Goal: Task Accomplishment & Management: Use online tool/utility

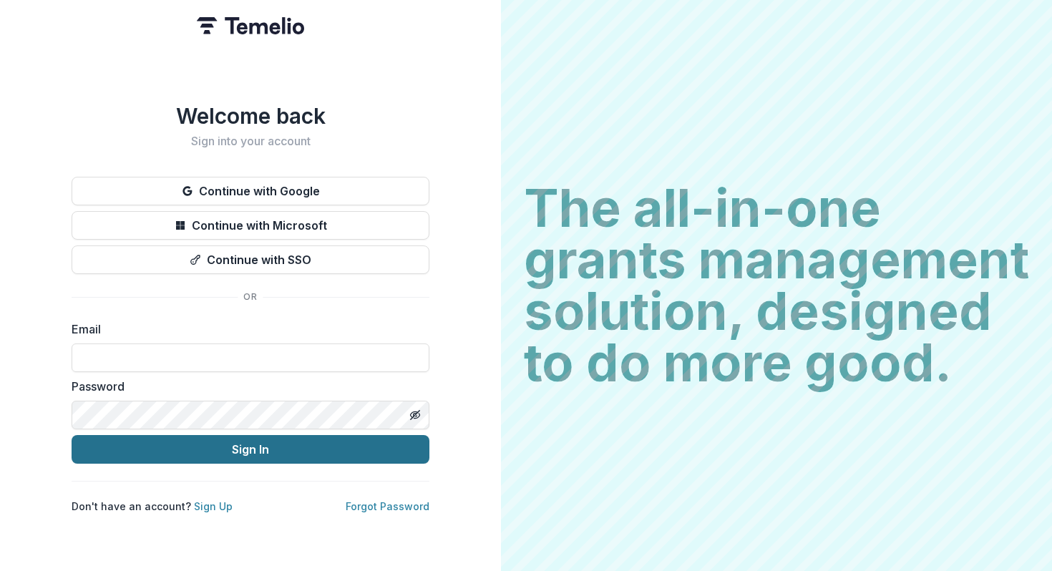
type input "**********"
click at [255, 436] on button "Sign In" at bounding box center [251, 449] width 358 height 29
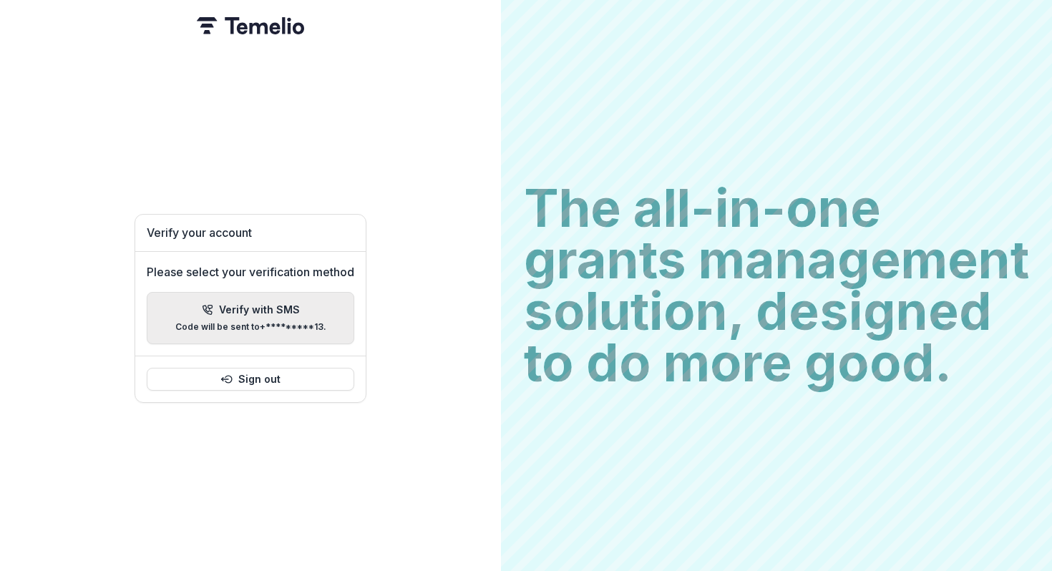
click at [253, 322] on p "Code will be sent to +*********13 ." at bounding box center [250, 327] width 151 height 10
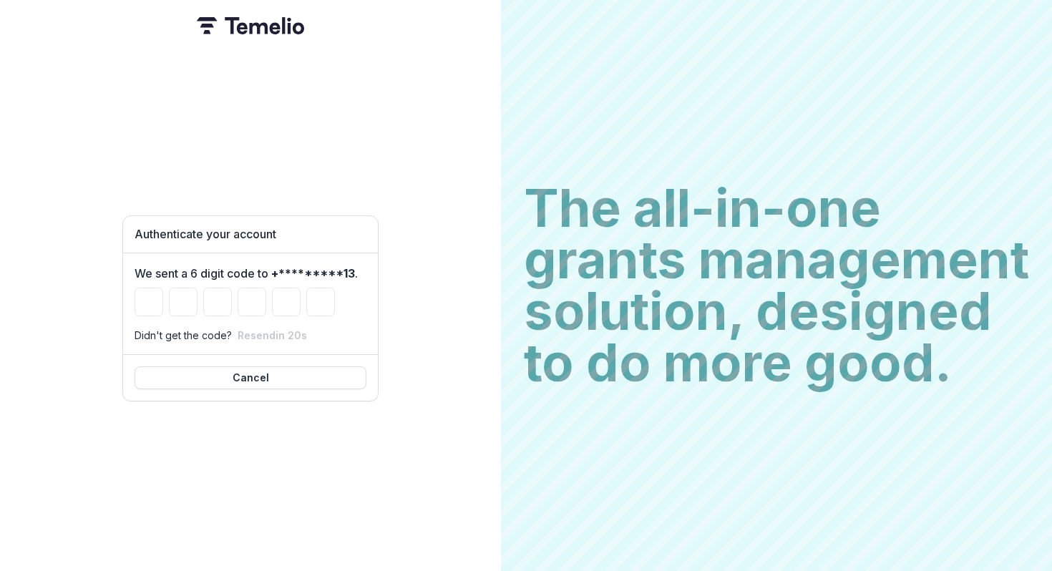
type input "*"
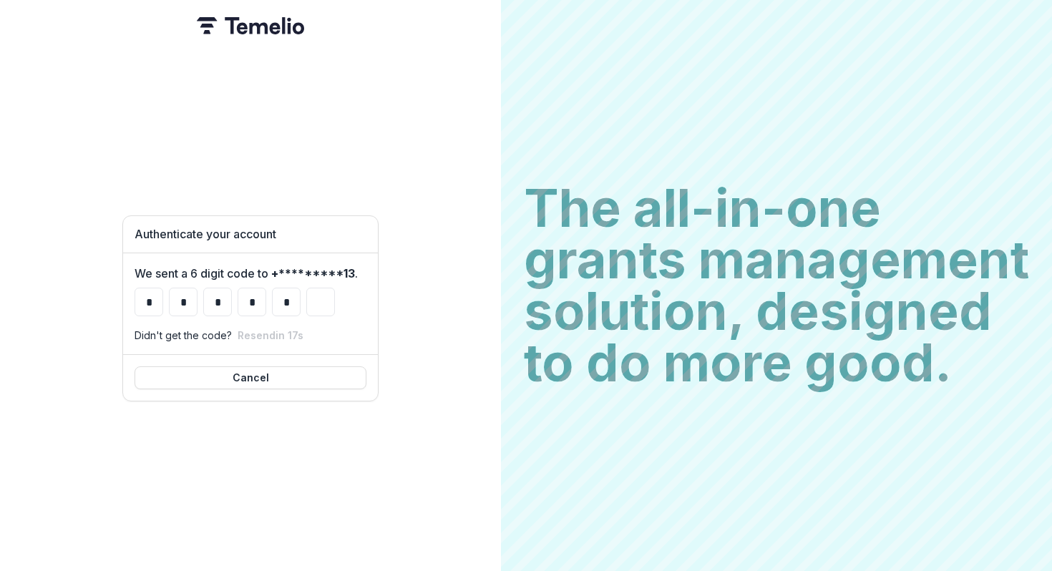
type input "*"
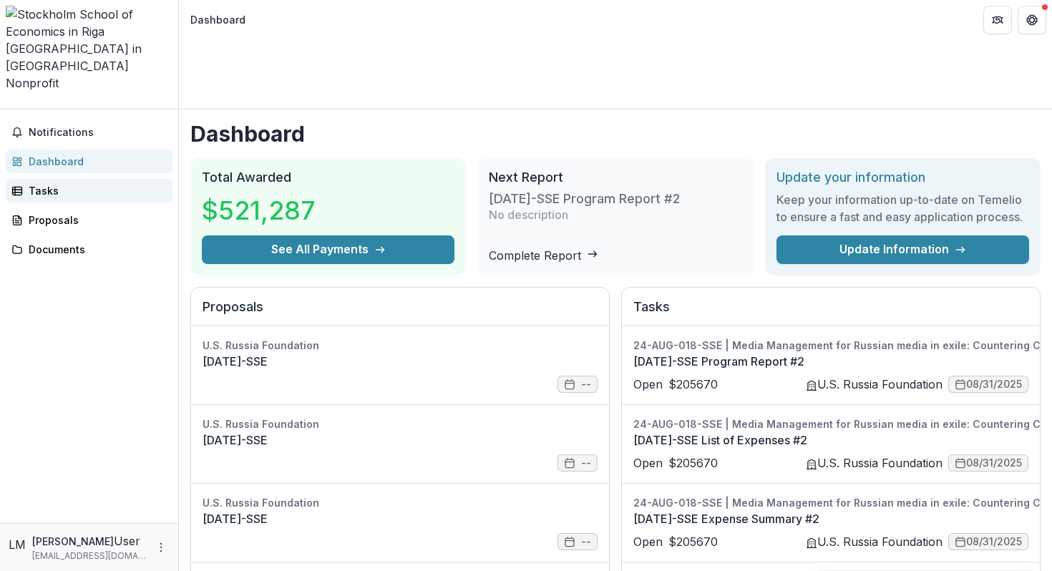
click at [40, 183] on div "Tasks" at bounding box center [95, 190] width 132 height 15
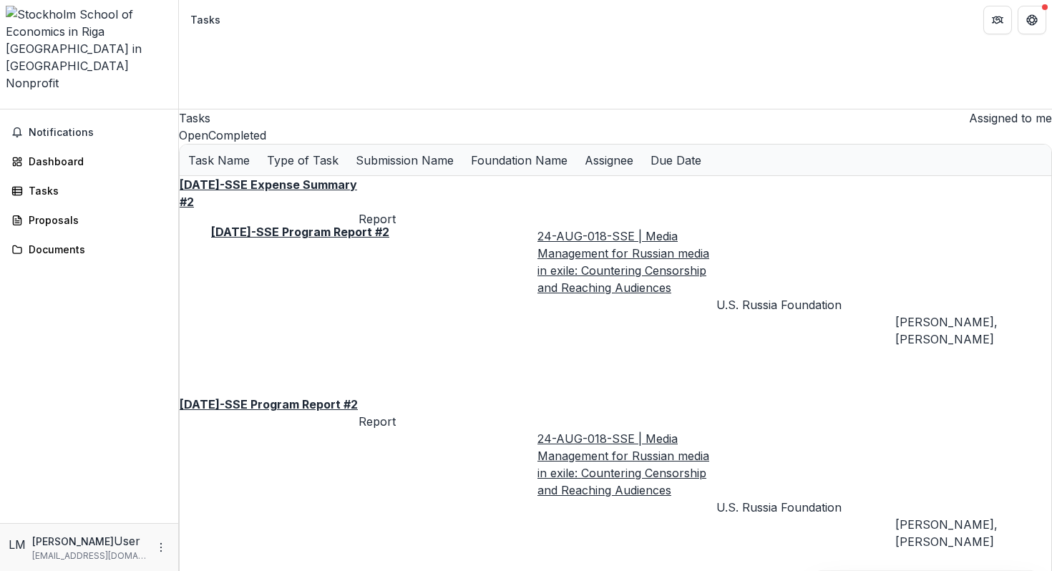
click at [302, 397] on u "24-AUG-18-SSE Program Report #2" at bounding box center [269, 404] width 178 height 14
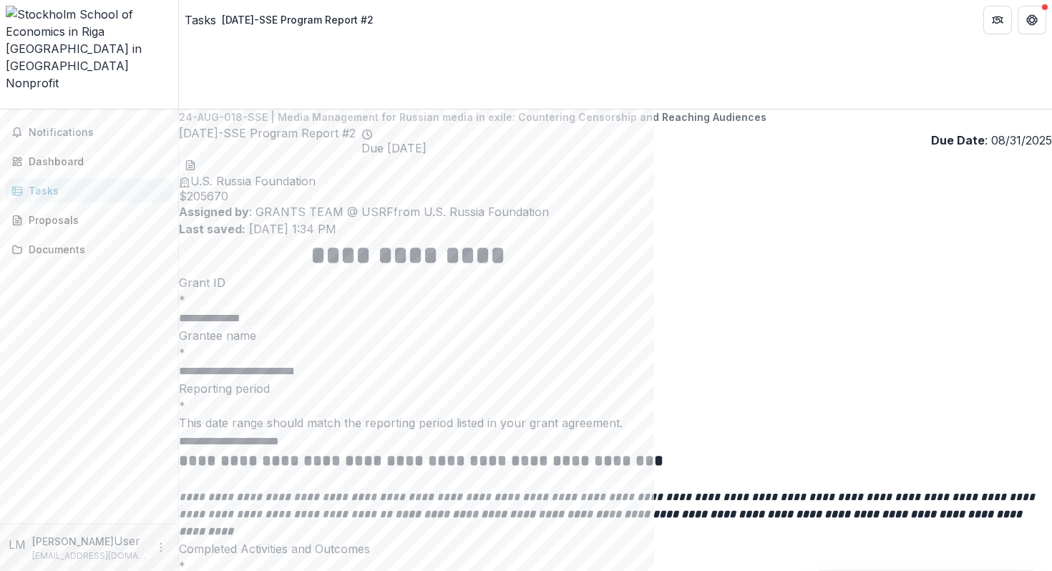
click at [50, 183] on div "Tasks" at bounding box center [95, 190] width 132 height 15
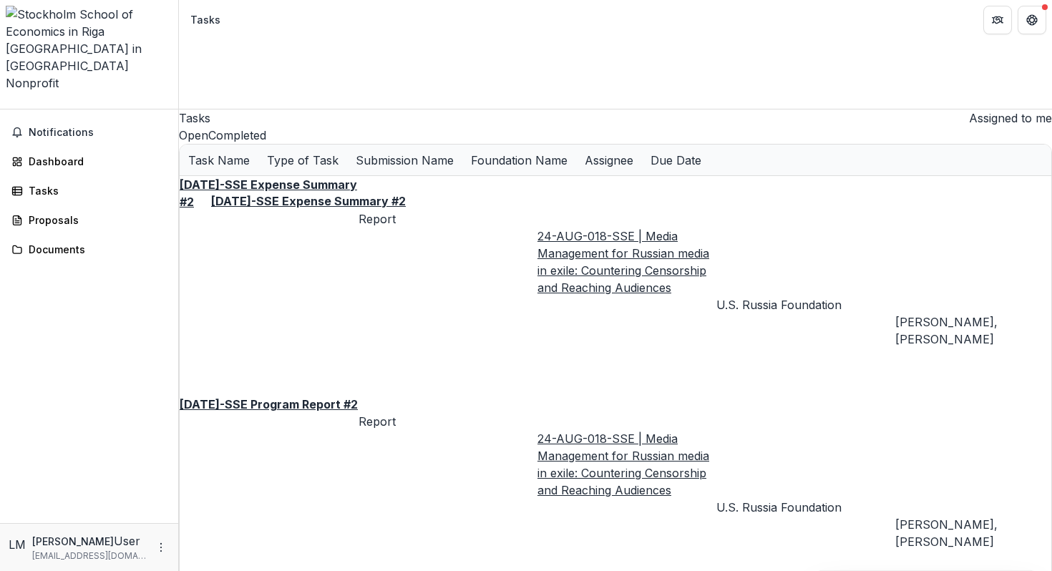
click at [316, 177] on u "24-AUG-18-SSE Expense Summary #2" at bounding box center [268, 192] width 177 height 31
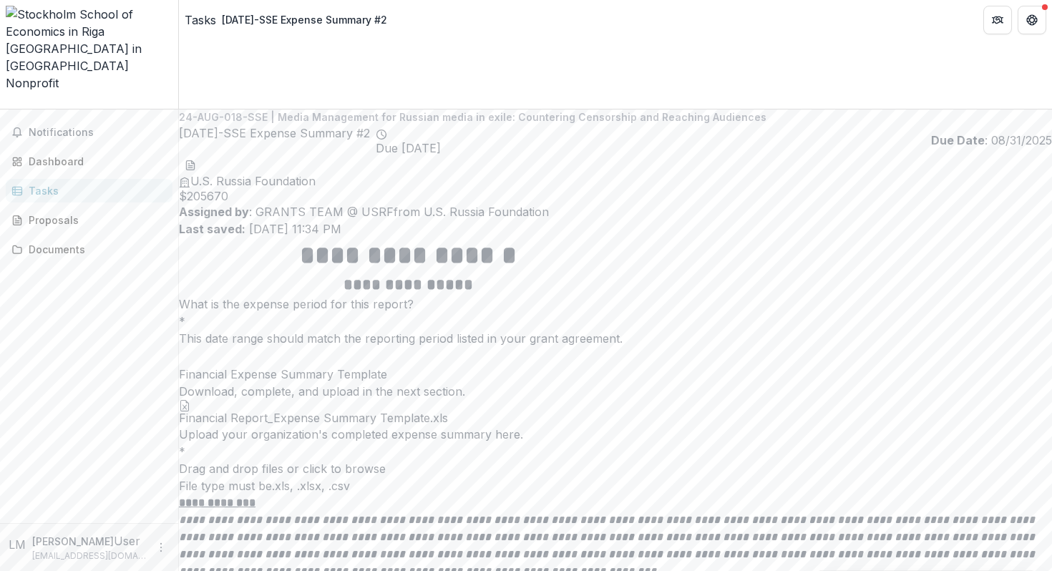
click at [190, 400] on icon at bounding box center [184, 405] width 11 height 11
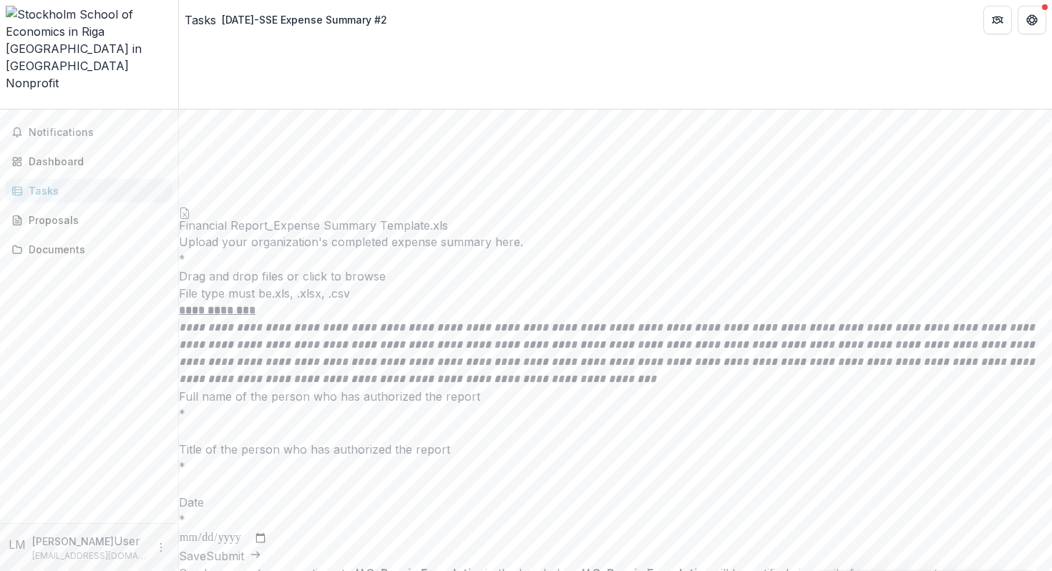
scroll to position [462, 0]
